Goal: Task Accomplishment & Management: Manage account settings

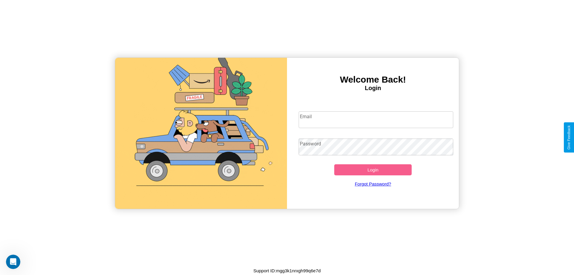
click at [375, 119] on input "Email" at bounding box center [375, 119] width 155 height 17
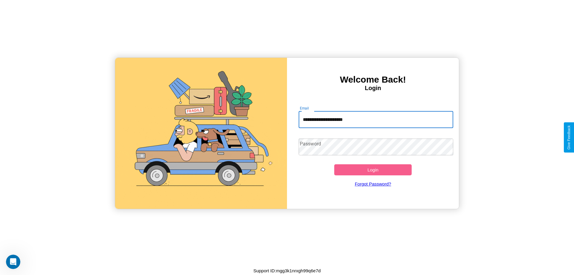
type input "**********"
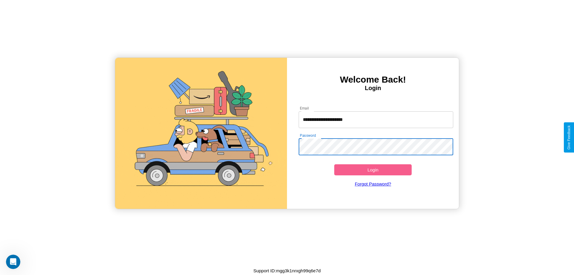
click at [372, 169] on button "Login" at bounding box center [372, 169] width 77 height 11
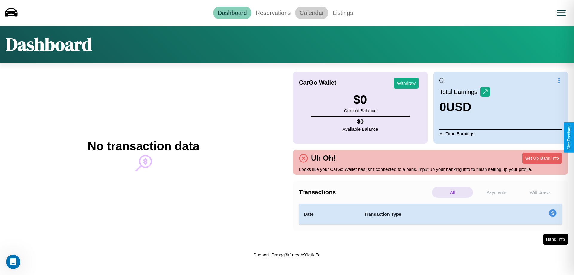
click at [311, 13] on link "Calendar" at bounding box center [311, 13] width 33 height 13
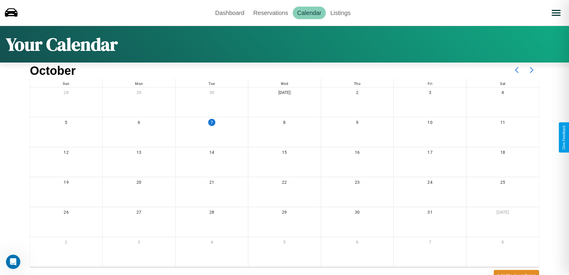
click at [532, 70] on icon at bounding box center [531, 69] width 15 height 15
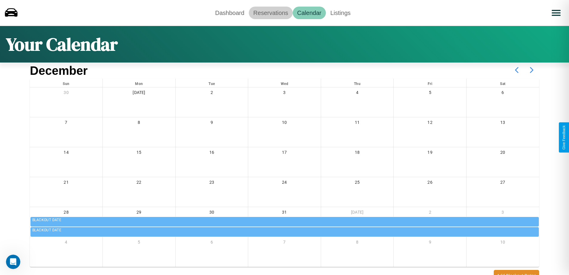
click at [271, 13] on link "Reservations" at bounding box center [271, 13] width 44 height 13
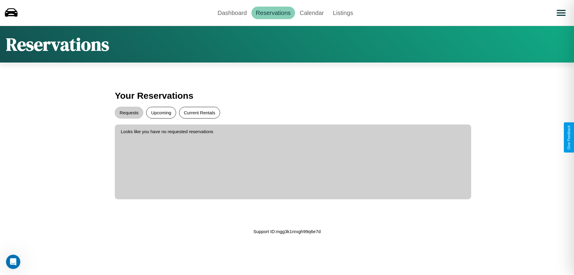
click at [199, 112] on button "Current Rentals" at bounding box center [199, 113] width 41 height 12
click at [129, 112] on button "Requests" at bounding box center [129, 113] width 28 height 12
click at [161, 112] on button "Upcoming" at bounding box center [161, 113] width 30 height 12
